Goal: Information Seeking & Learning: Learn about a topic

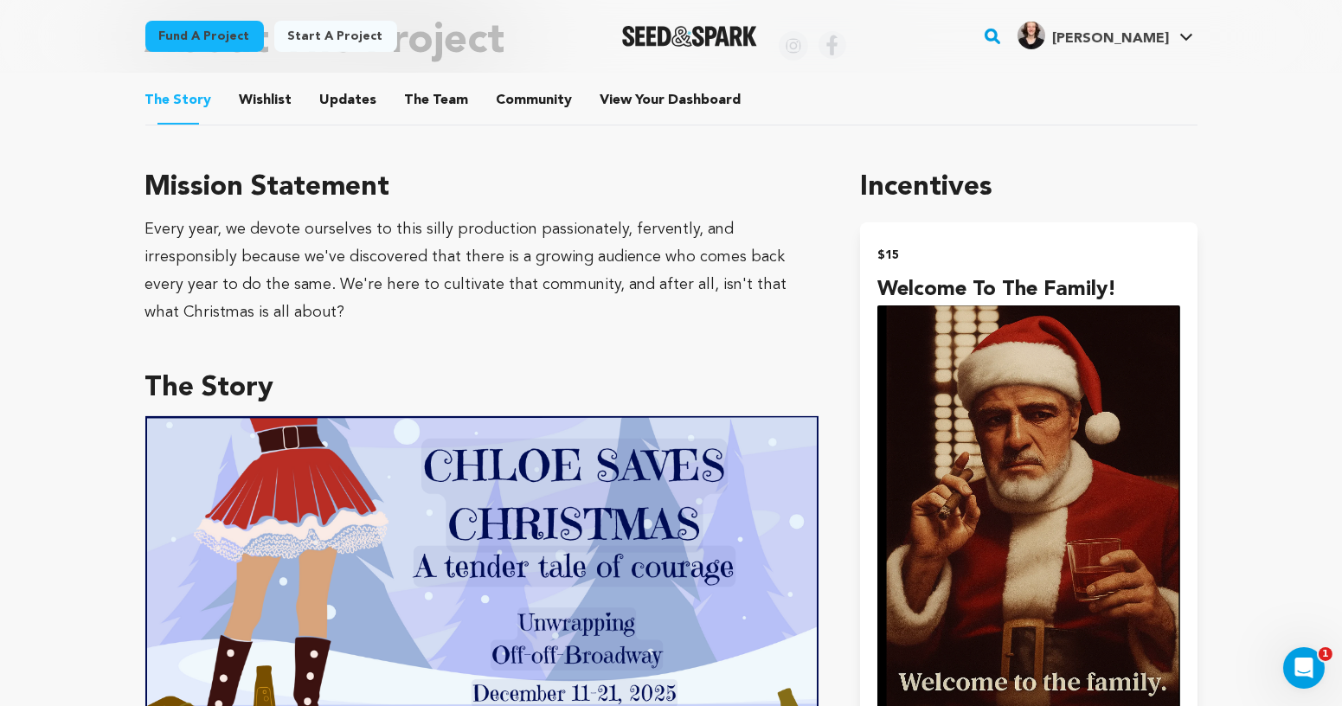
scroll to position [828, 0]
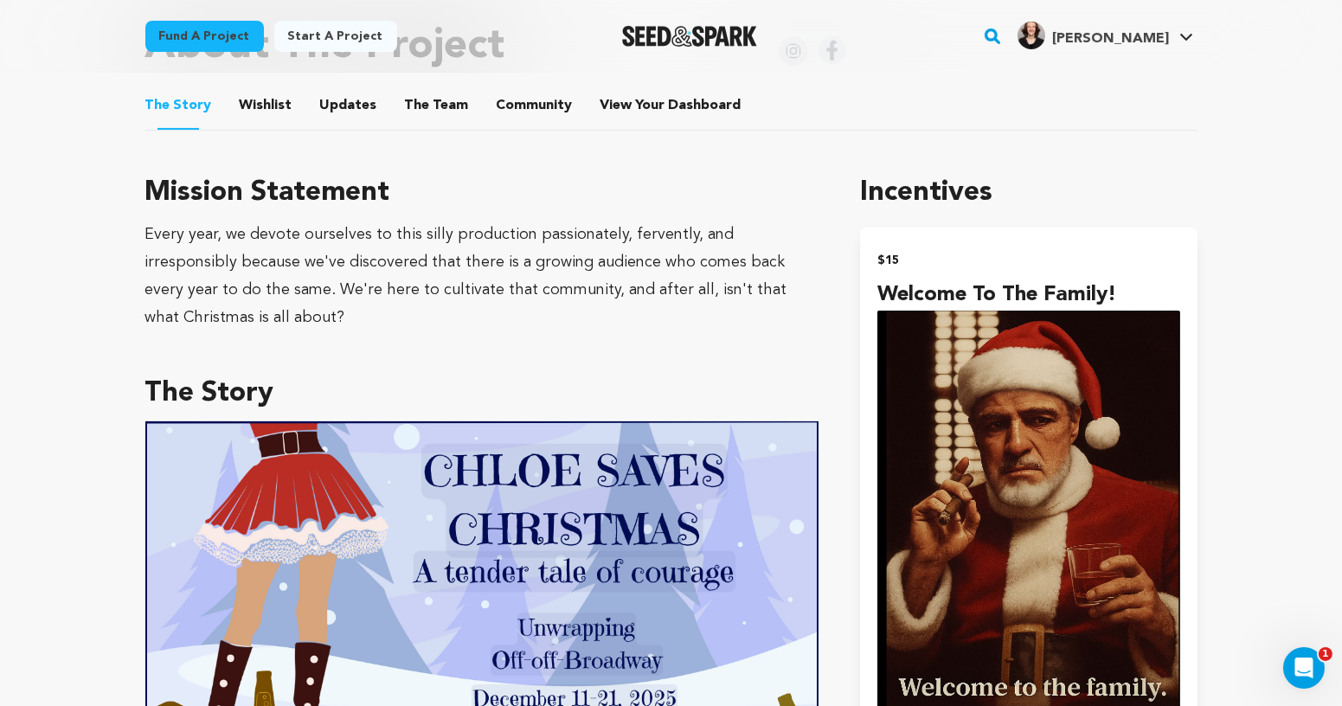
click at [592, 263] on div "Every year, we devote ourselves to this silly production passionately, ferventl…" at bounding box center [482, 276] width 674 height 111
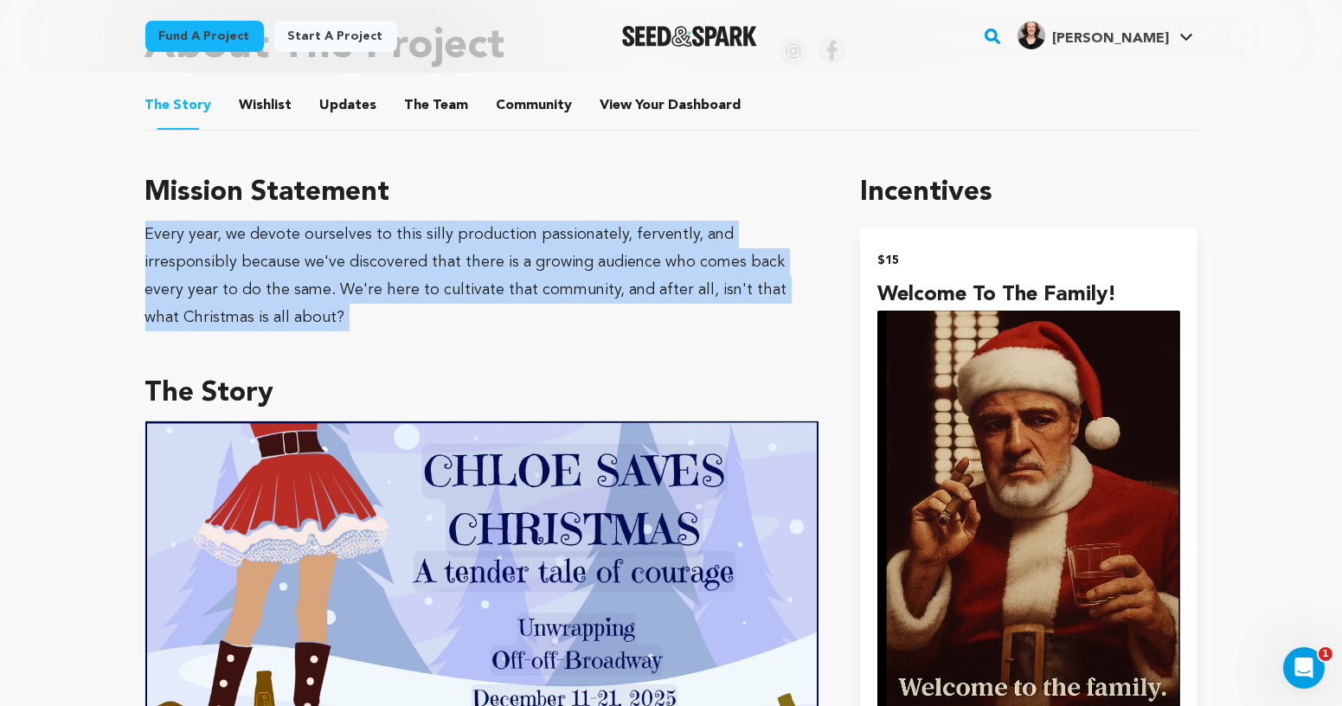
click at [592, 263] on div "Every year, we devote ourselves to this silly production passionately, ferventl…" at bounding box center [482, 276] width 674 height 111
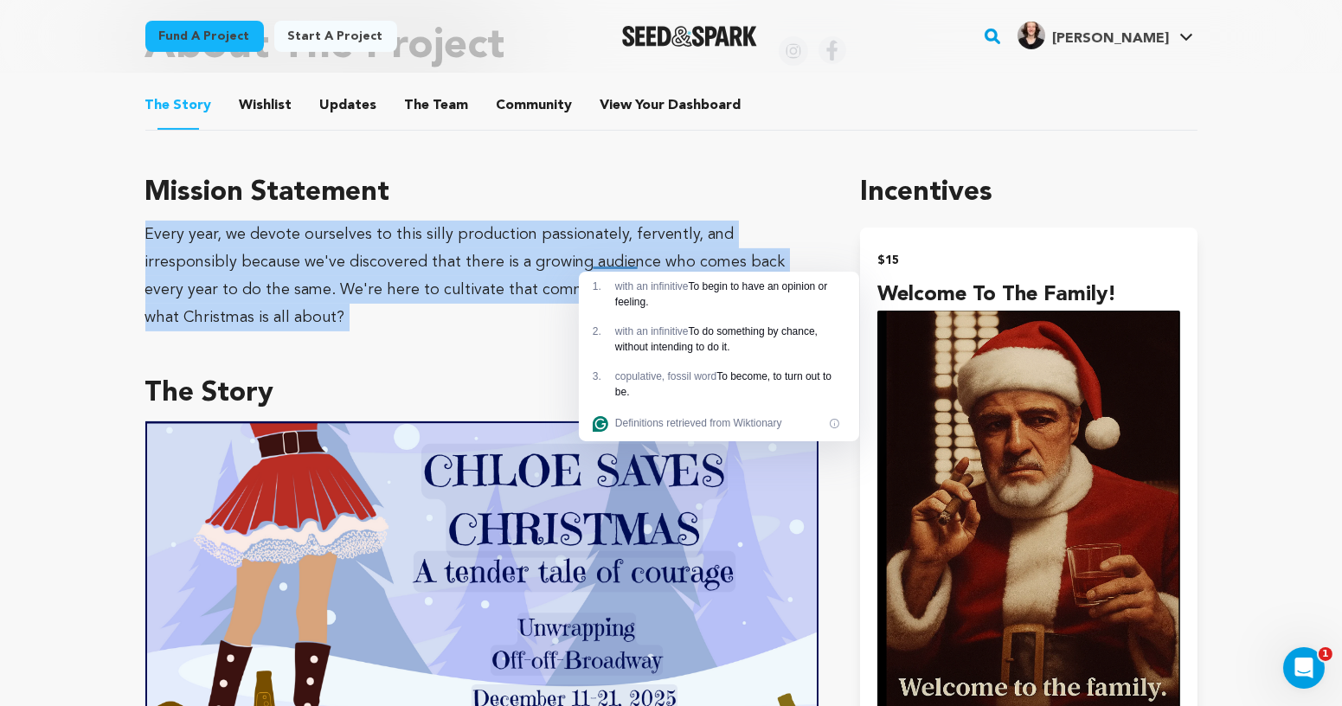
click at [592, 263] on div "Every year, we devote ourselves to this silly production passionately, ferventl…" at bounding box center [482, 276] width 674 height 111
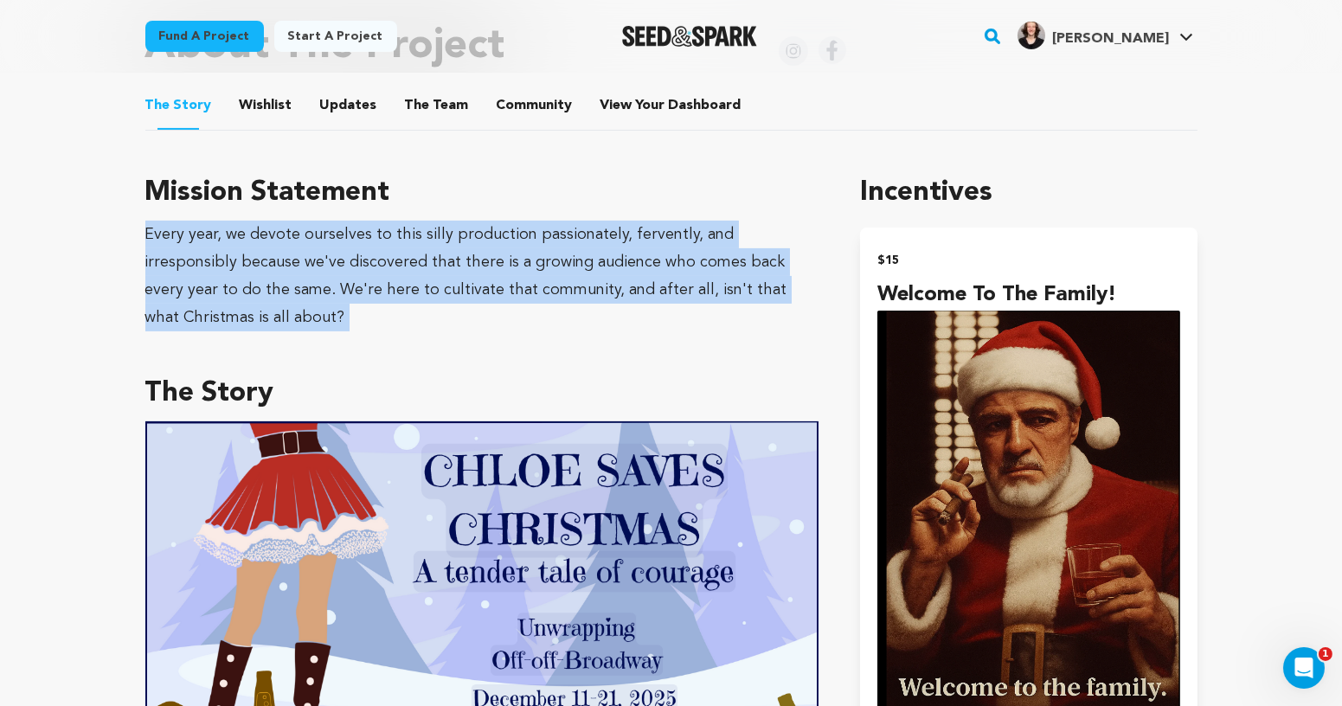
click at [541, 261] on div "Every year, we devote ourselves to this silly production passionately, ferventl…" at bounding box center [482, 276] width 674 height 111
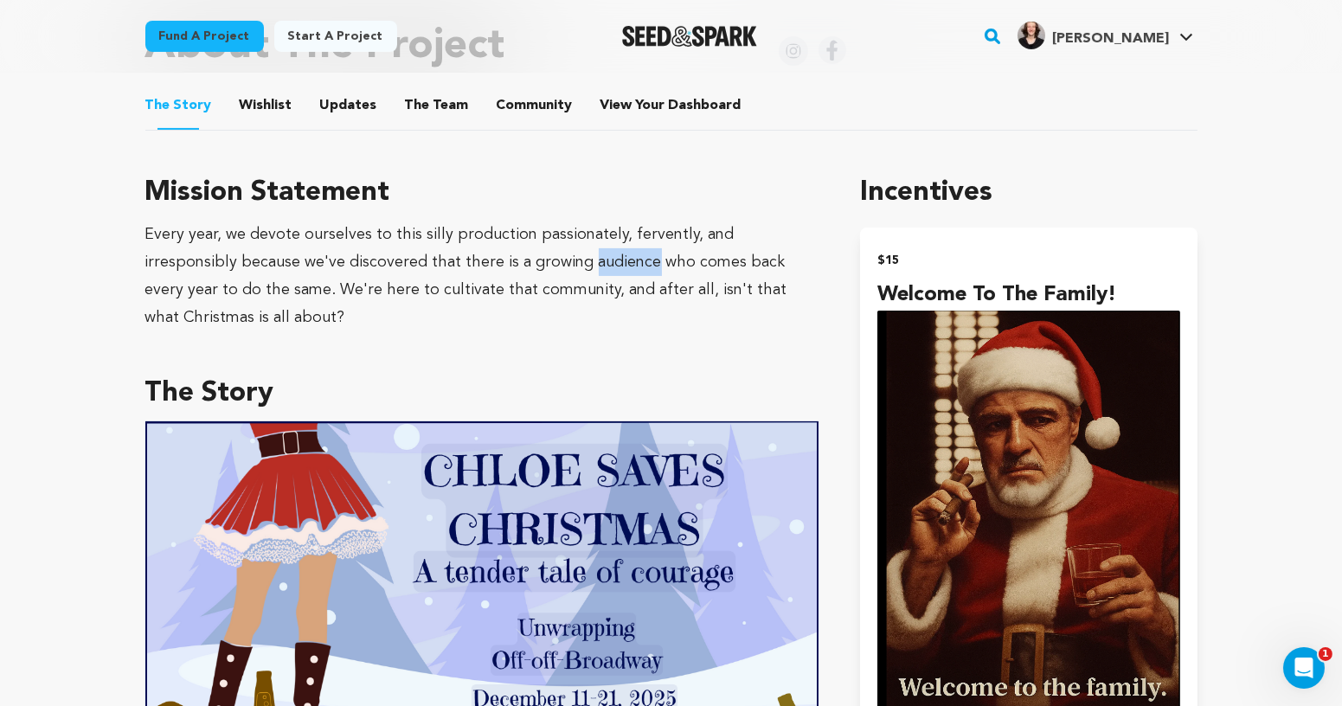
click at [541, 261] on div "Every year, we devote ourselves to this silly production passionately, ferventl…" at bounding box center [482, 276] width 674 height 111
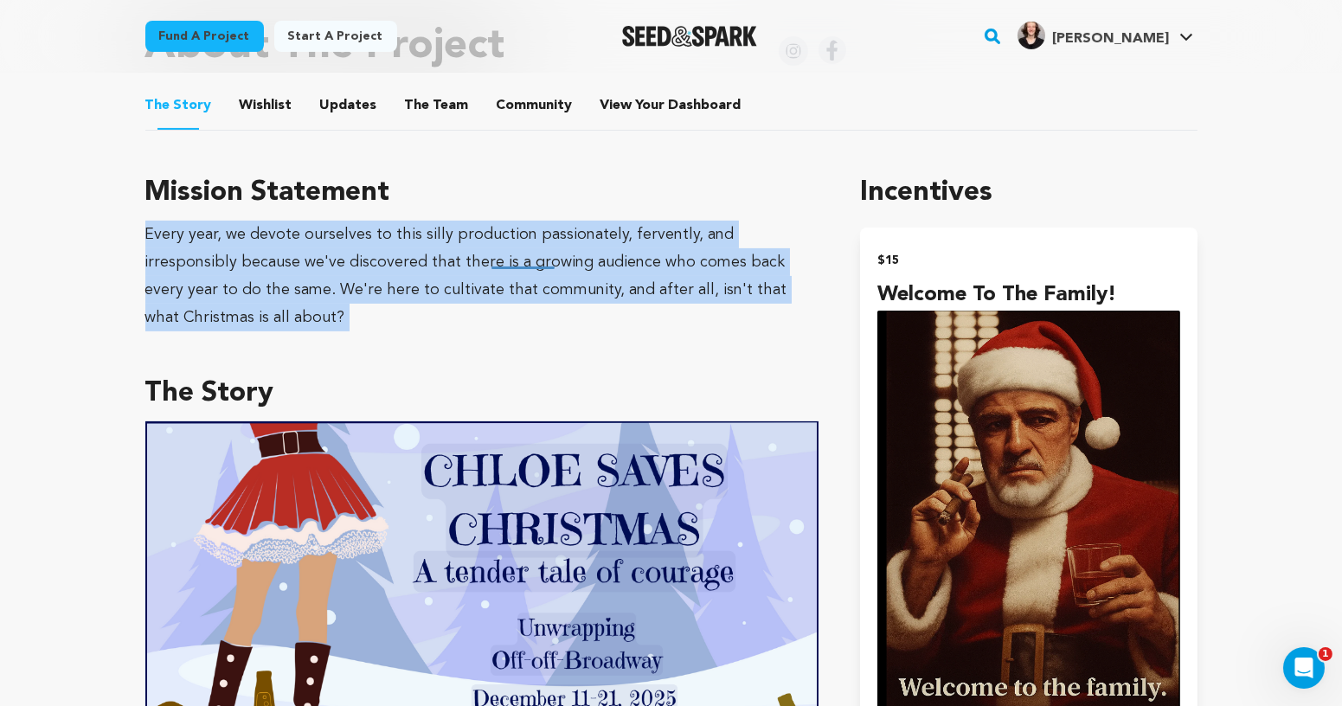
click at [541, 261] on div "Every year, we devote ourselves to this silly production passionately, ferventl…" at bounding box center [482, 276] width 674 height 111
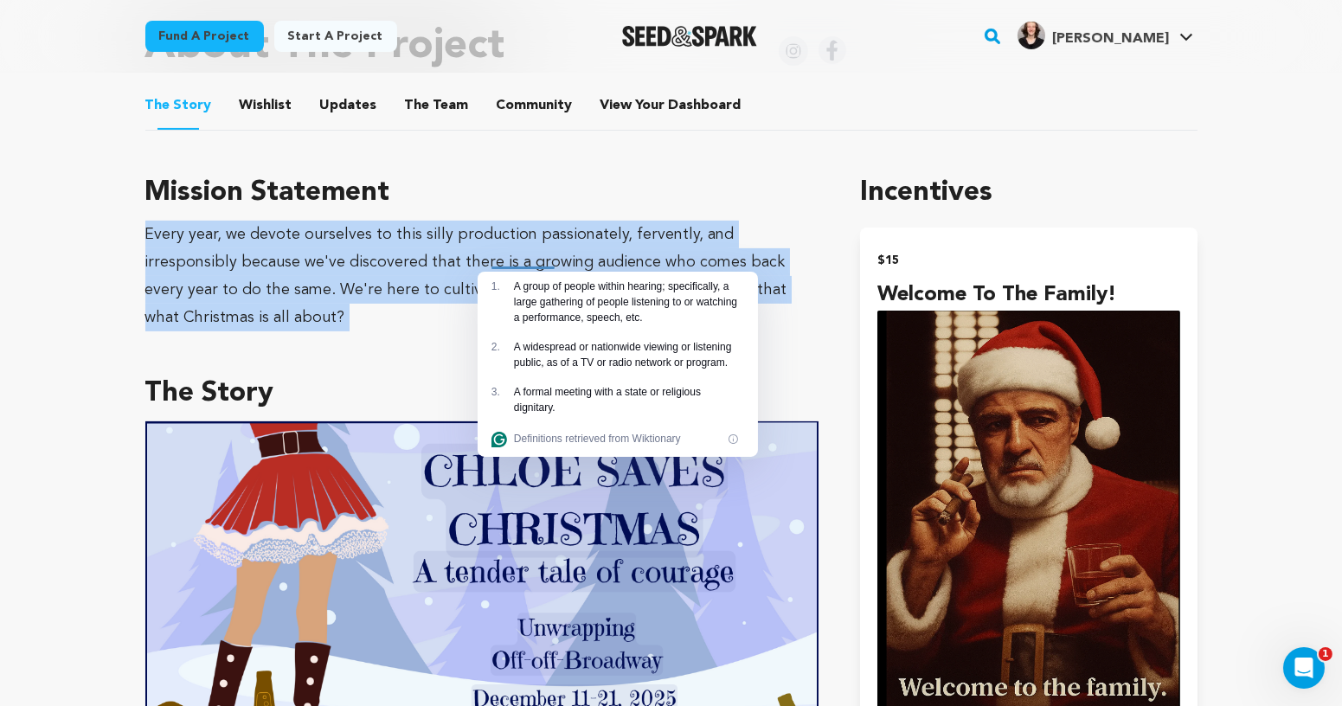
click at [541, 261] on div "Every year, we devote ourselves to this silly production passionately, ferventl…" at bounding box center [482, 276] width 674 height 111
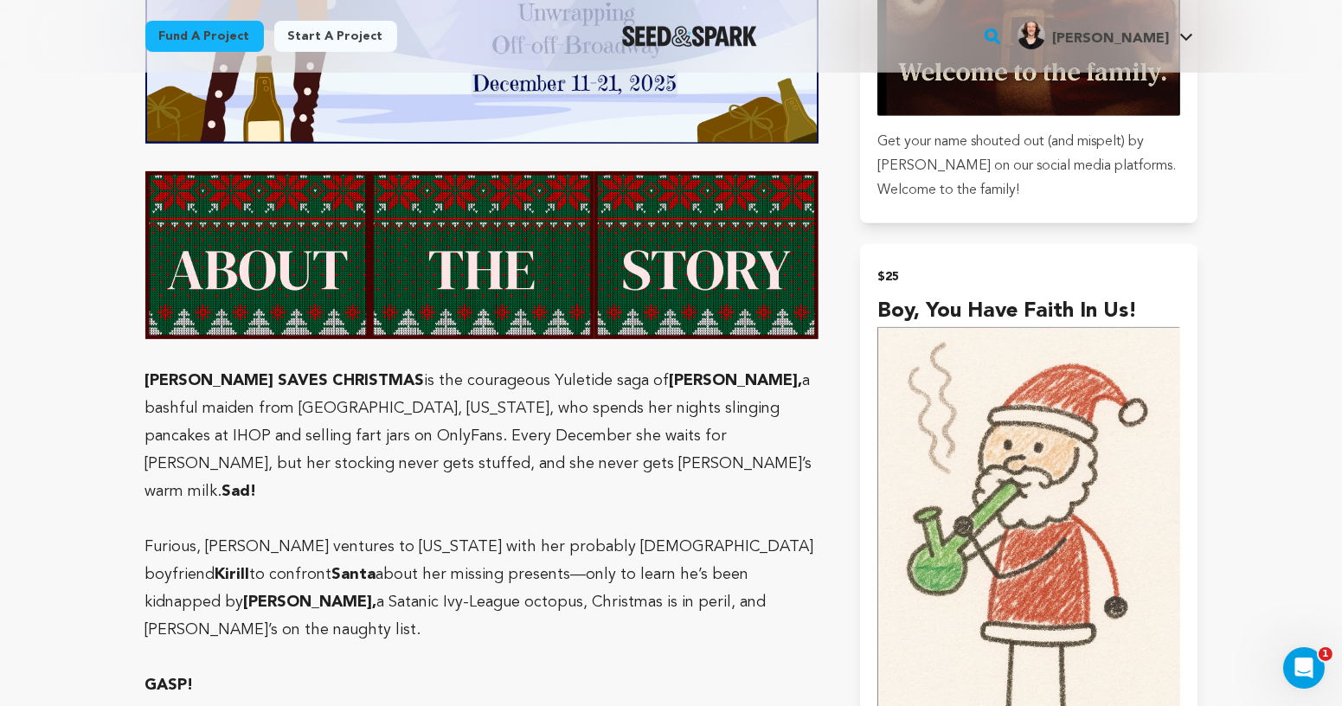
scroll to position [1738, 0]
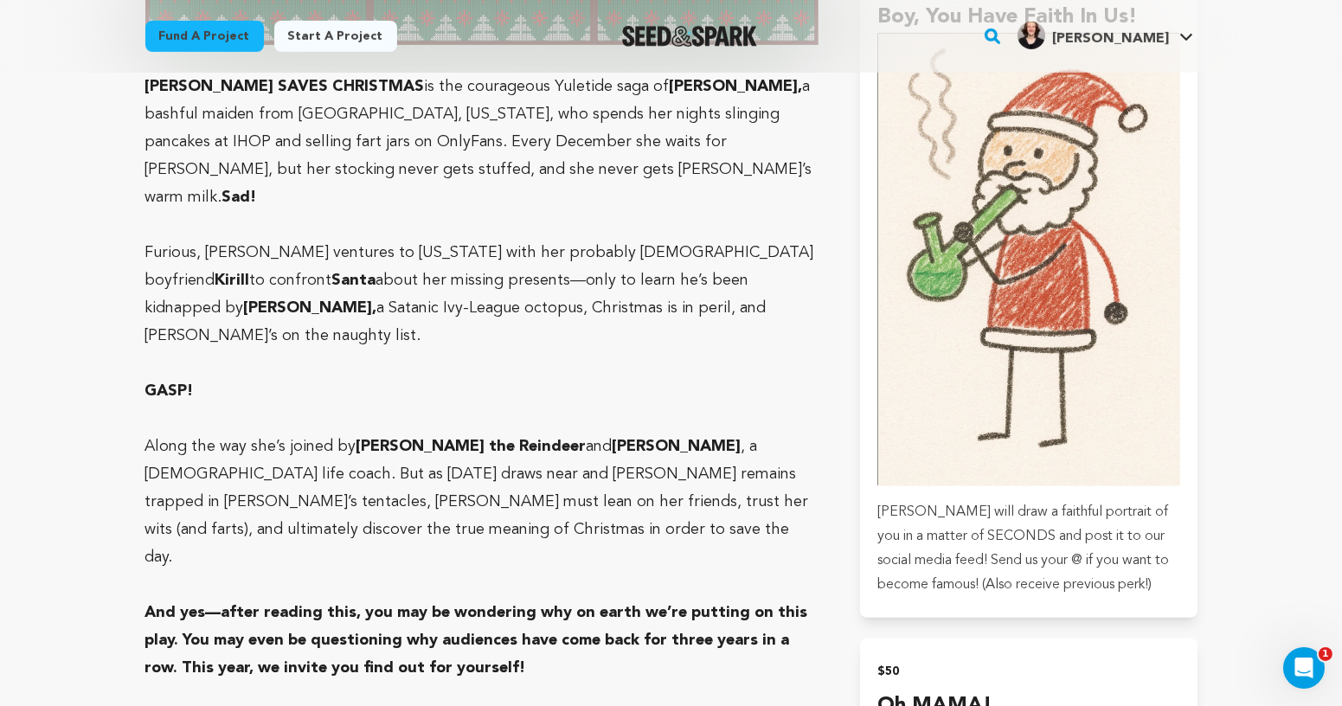
click at [651, 275] on p "Furious, [PERSON_NAME] ventures to [US_STATE] with her probably [DEMOGRAPHIC_DA…" at bounding box center [482, 294] width 674 height 111
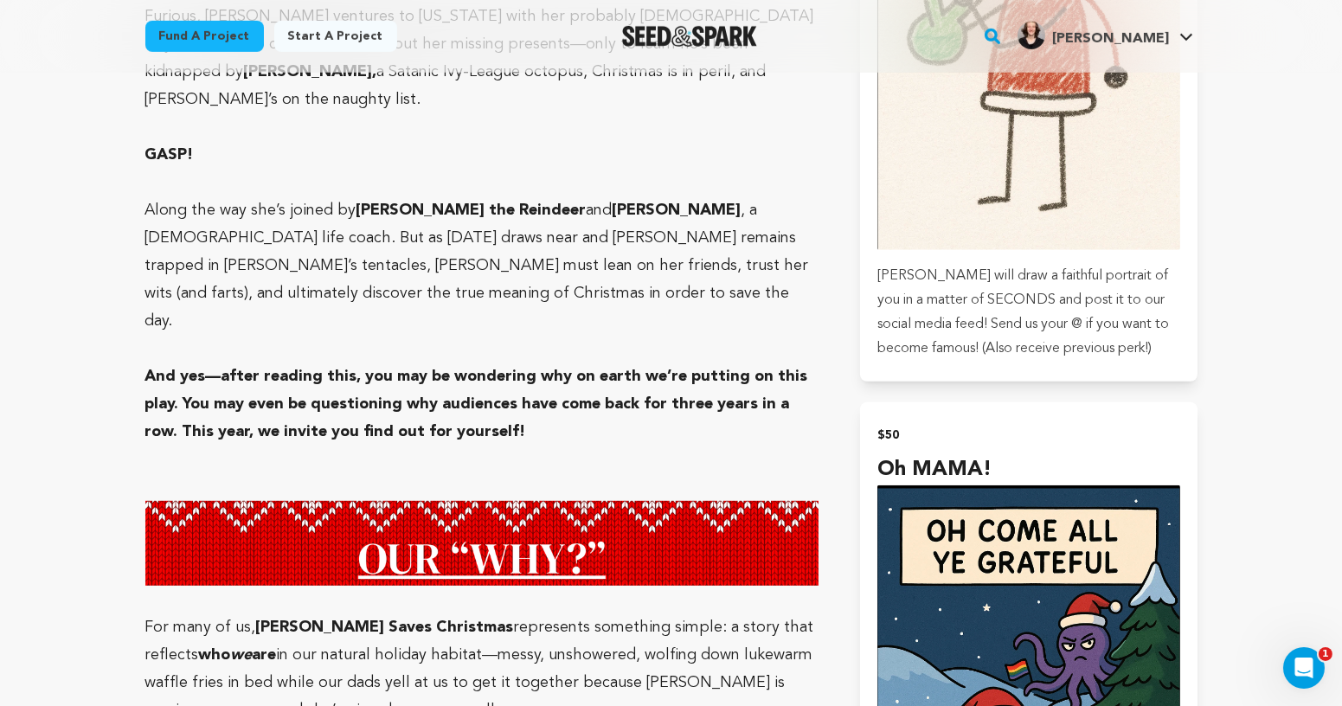
scroll to position [2121, 0]
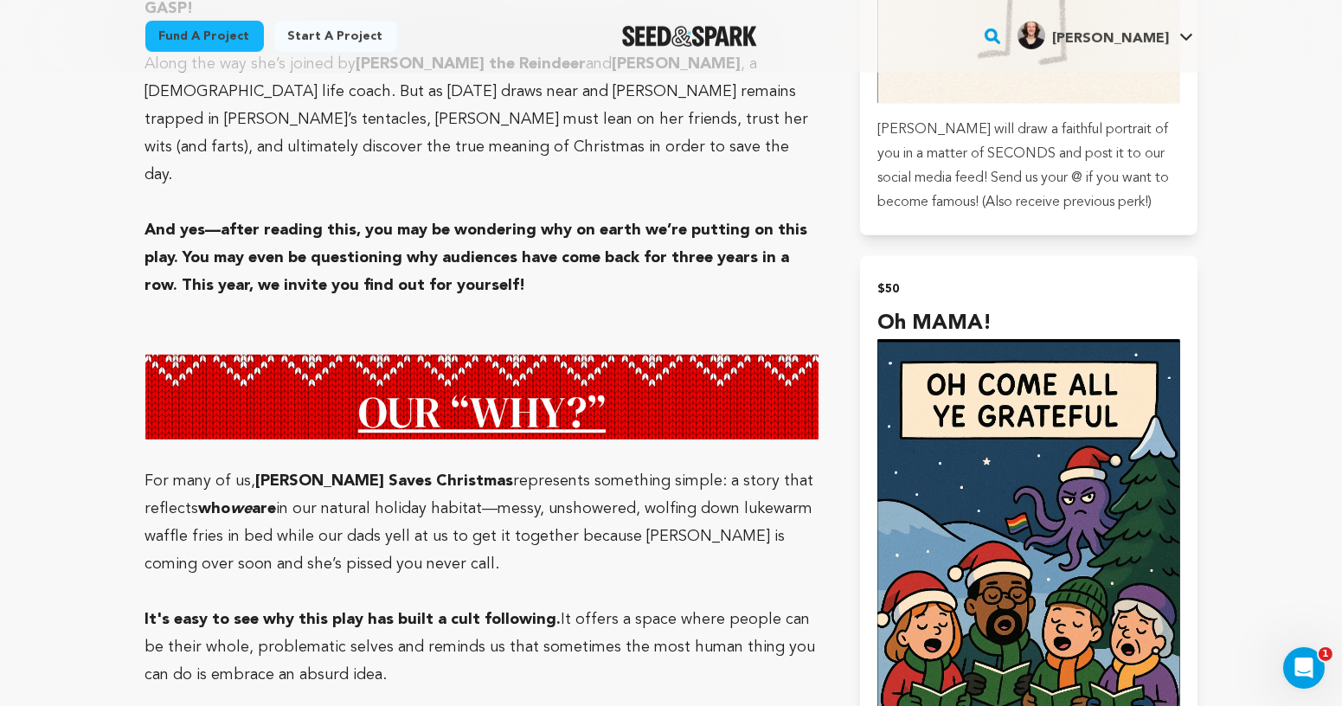
drag, startPoint x: 505, startPoint y: 579, endPoint x: 351, endPoint y: 164, distance: 442.3
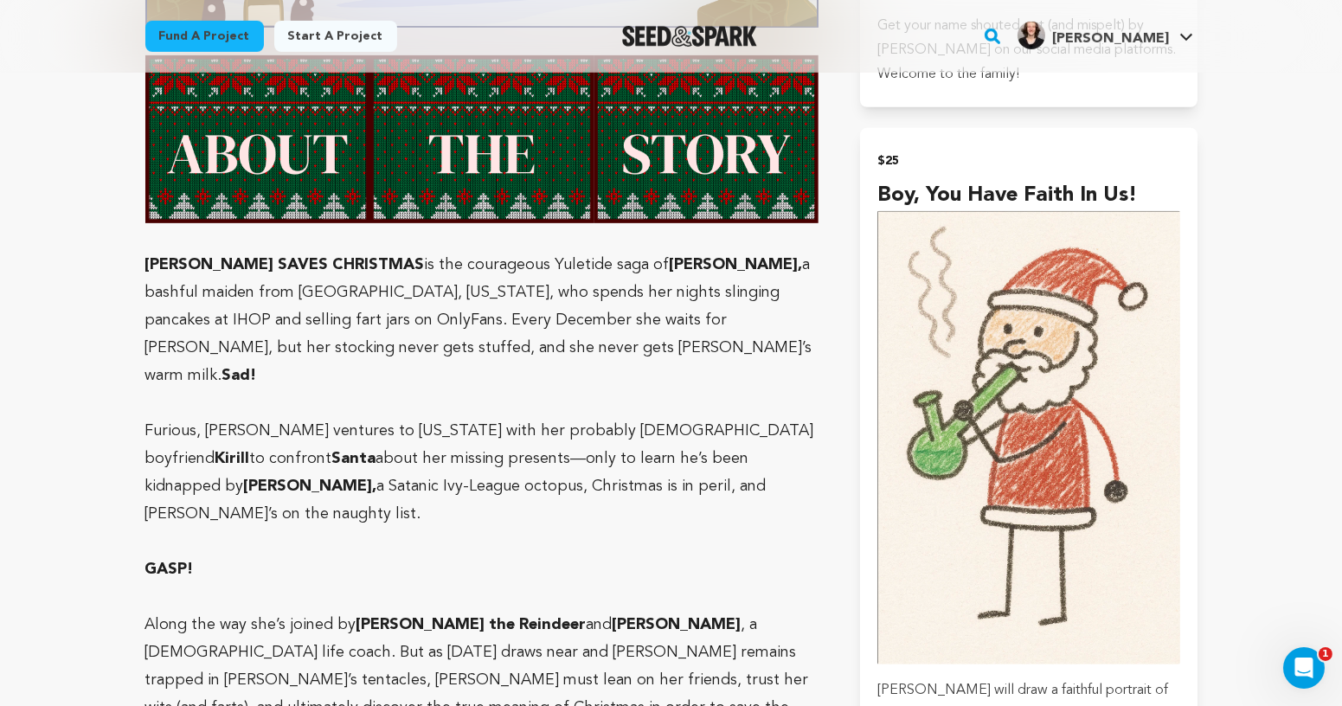
scroll to position [1522, 0]
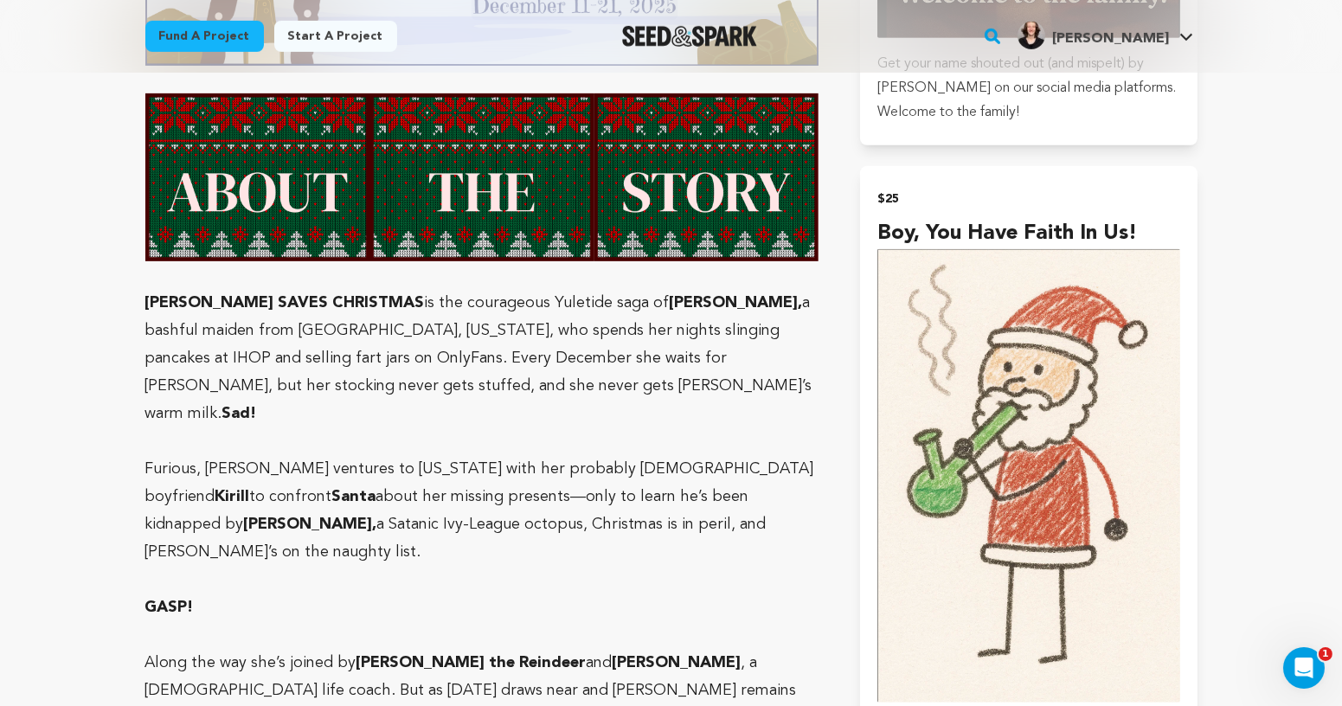
click at [219, 232] on img at bounding box center [482, 177] width 674 height 169
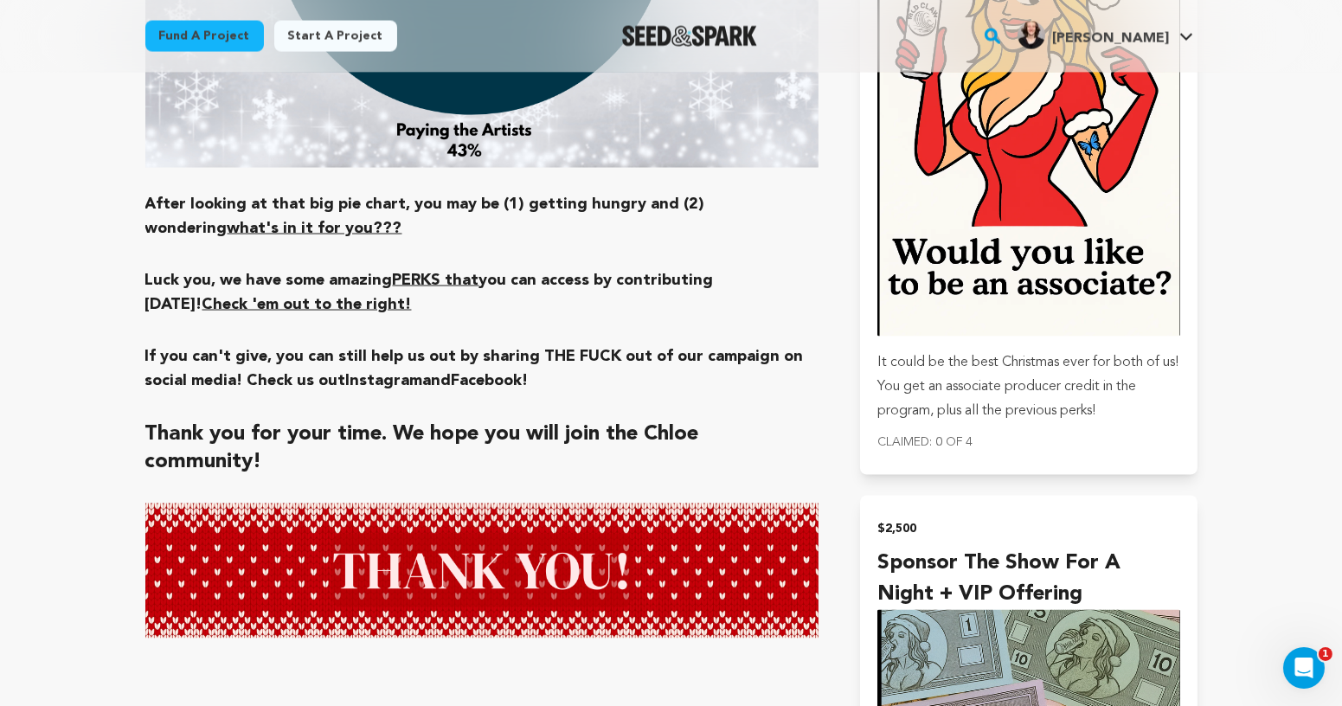
scroll to position [5421, 0]
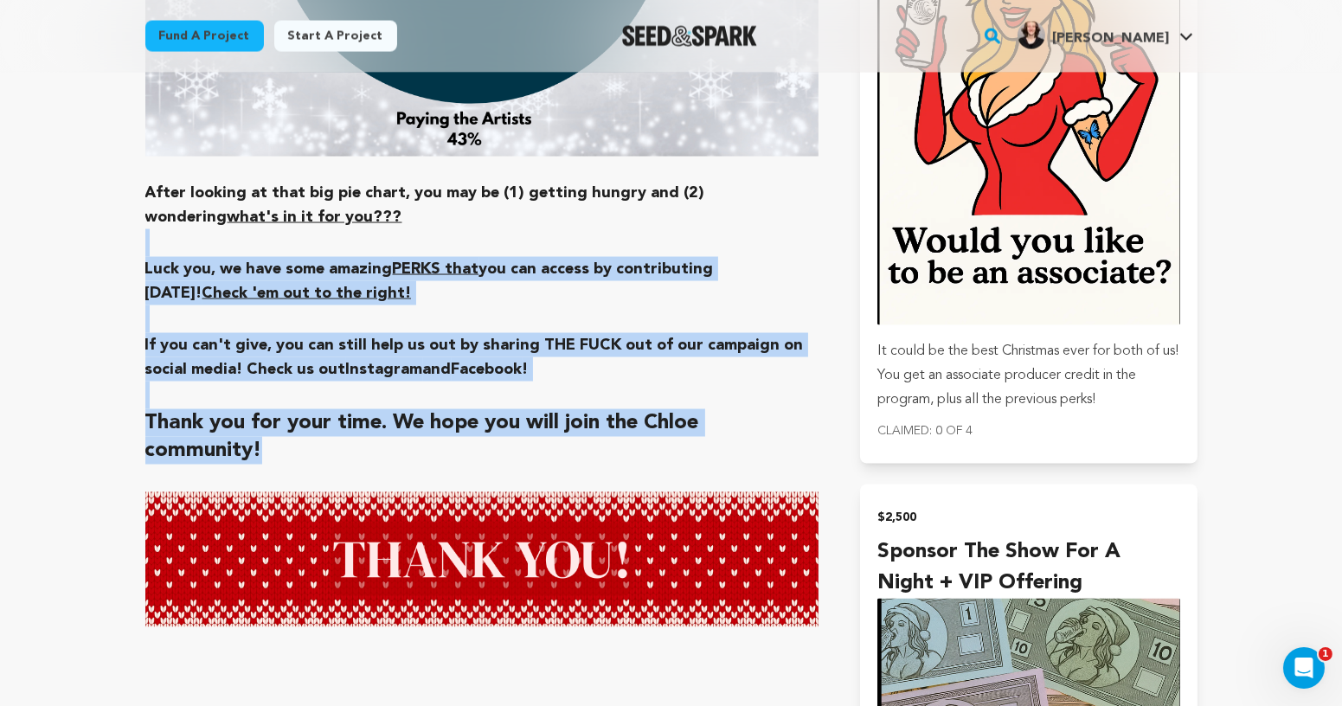
drag, startPoint x: 685, startPoint y: 317, endPoint x: 376, endPoint y: 92, distance: 382.2
click at [431, 382] on p at bounding box center [482, 396] width 674 height 28
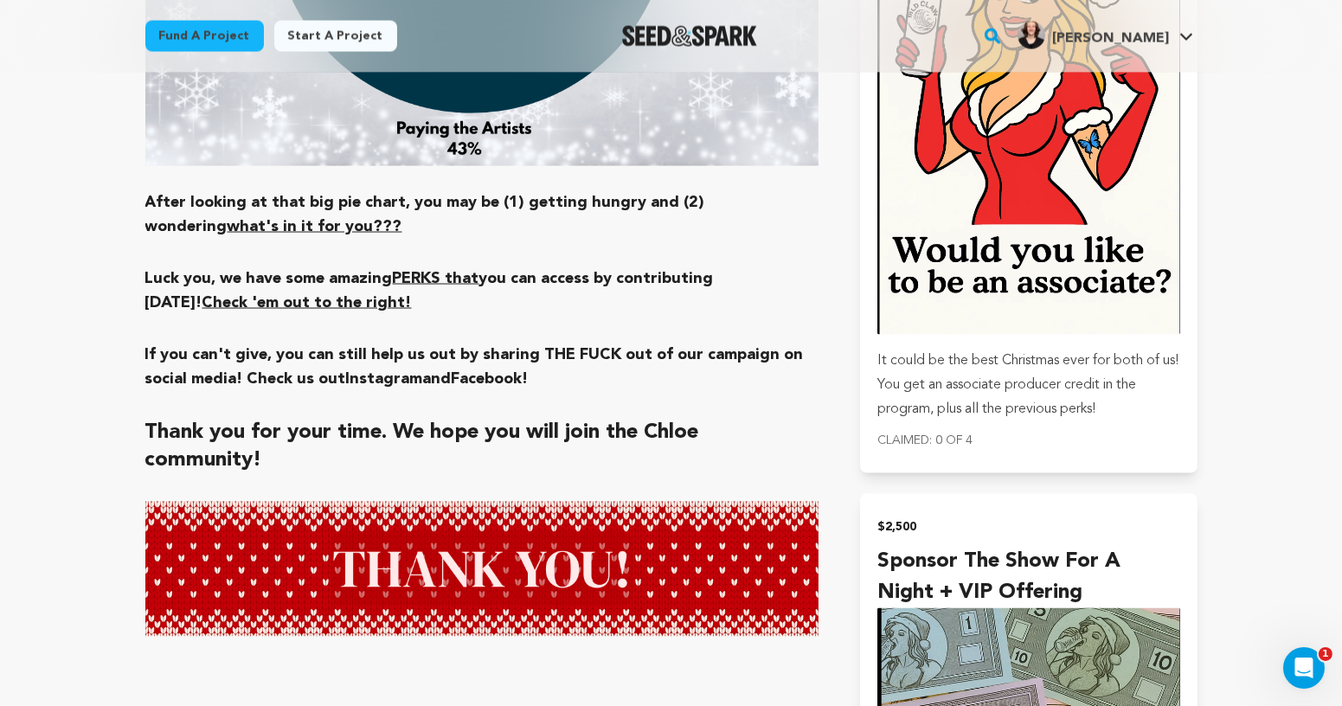
scroll to position [5408, 0]
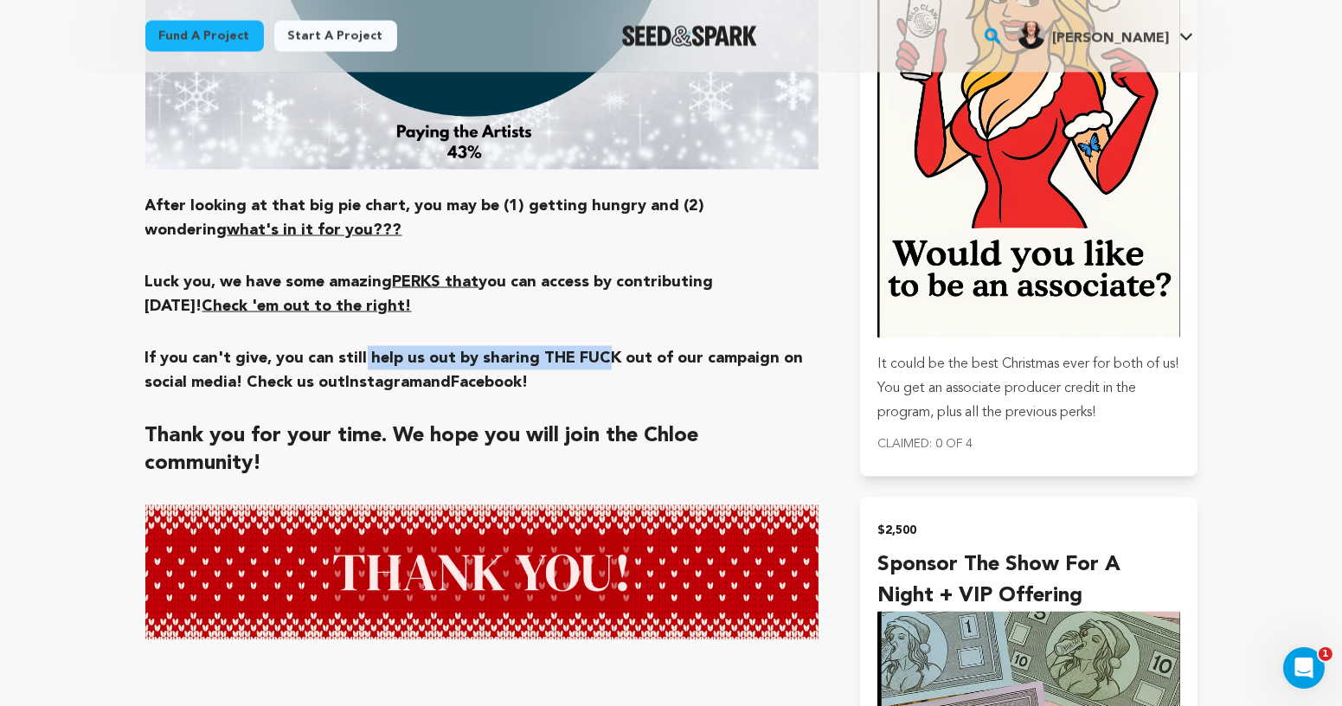
drag, startPoint x: 359, startPoint y: 208, endPoint x: 631, endPoint y: 221, distance: 272.1
click at [631, 346] on h3 "If you can't give, you can still help us out by sharing THE FUCK out of our cam…" at bounding box center [482, 370] width 674 height 48
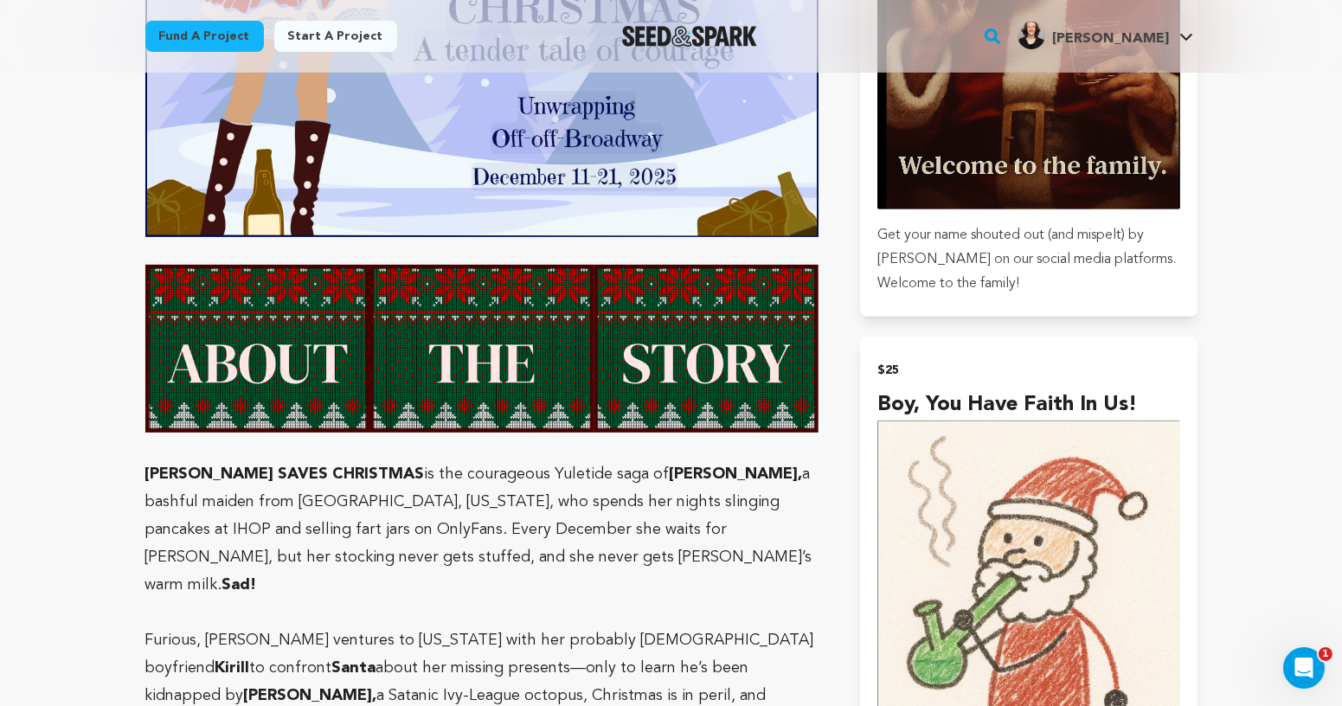
scroll to position [1342, 0]
